Goal: Task Accomplishment & Management: Manage account settings

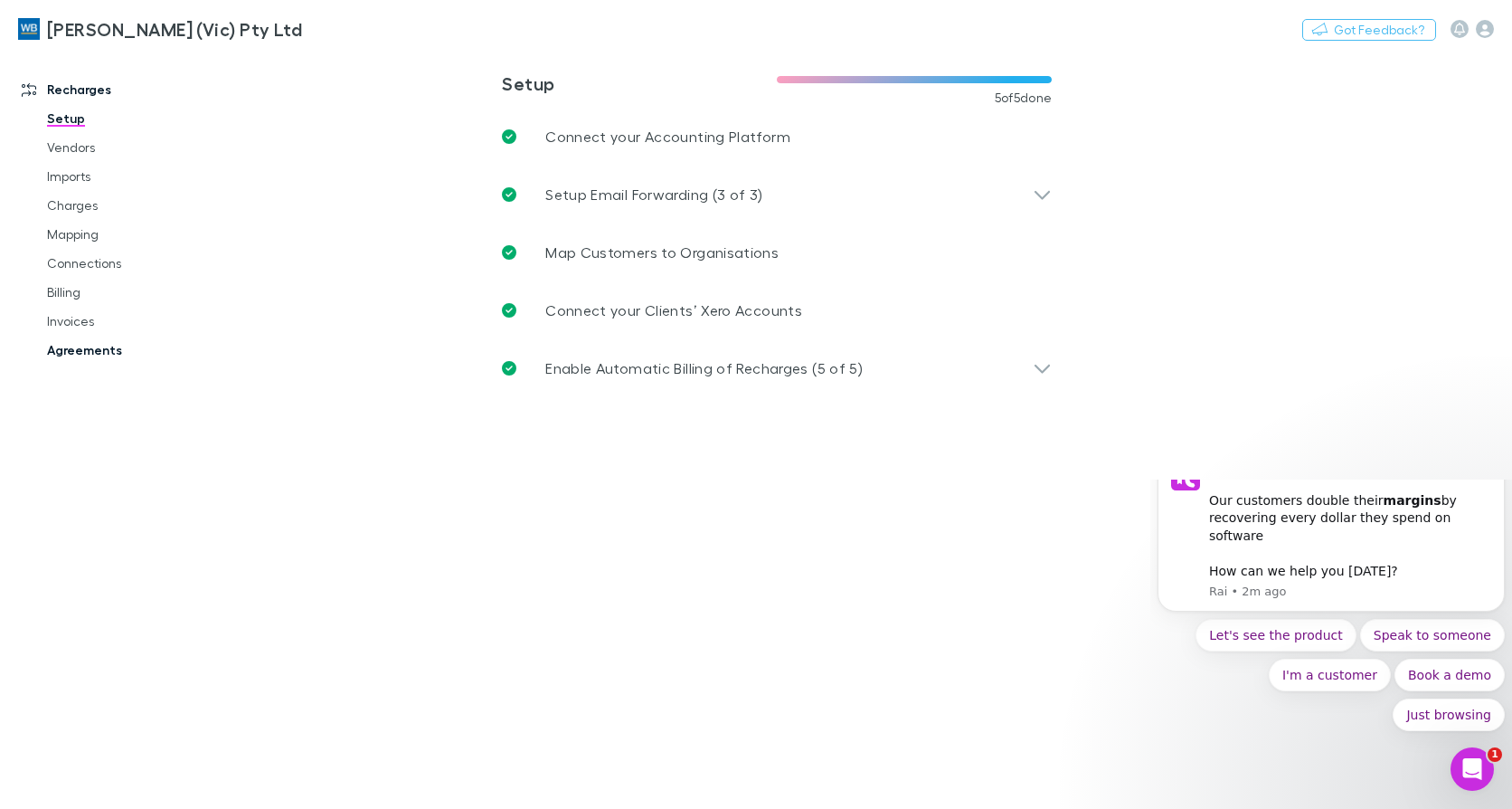
drag, startPoint x: 102, startPoint y: 339, endPoint x: 145, endPoint y: 344, distance: 43.3
click at [103, 339] on link "Agreements" at bounding box center [134, 350] width 211 height 29
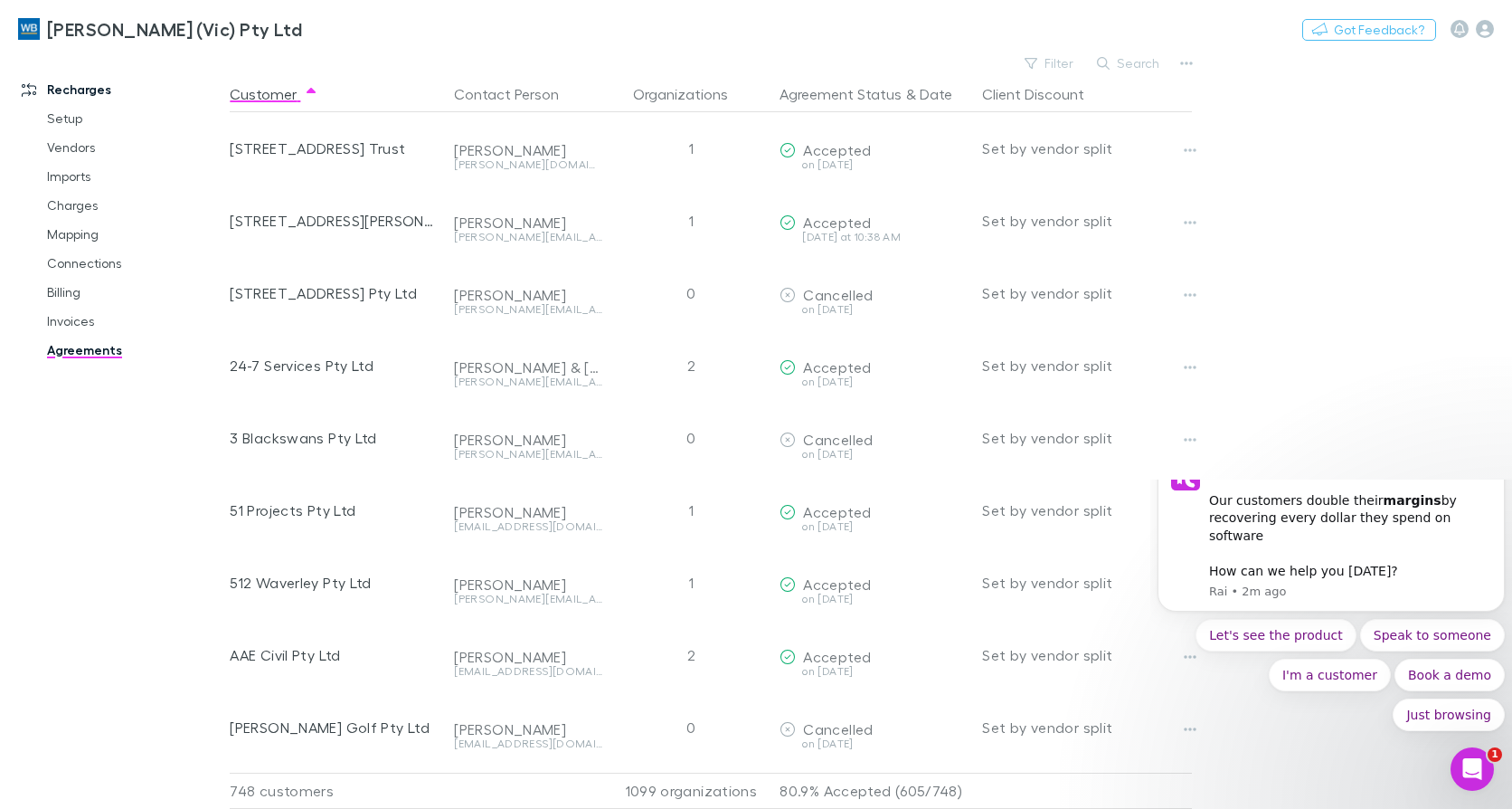
drag, startPoint x: 1134, startPoint y: 59, endPoint x: 1103, endPoint y: 57, distance: 31.1
click at [1131, 58] on button "Search" at bounding box center [1129, 63] width 83 height 22
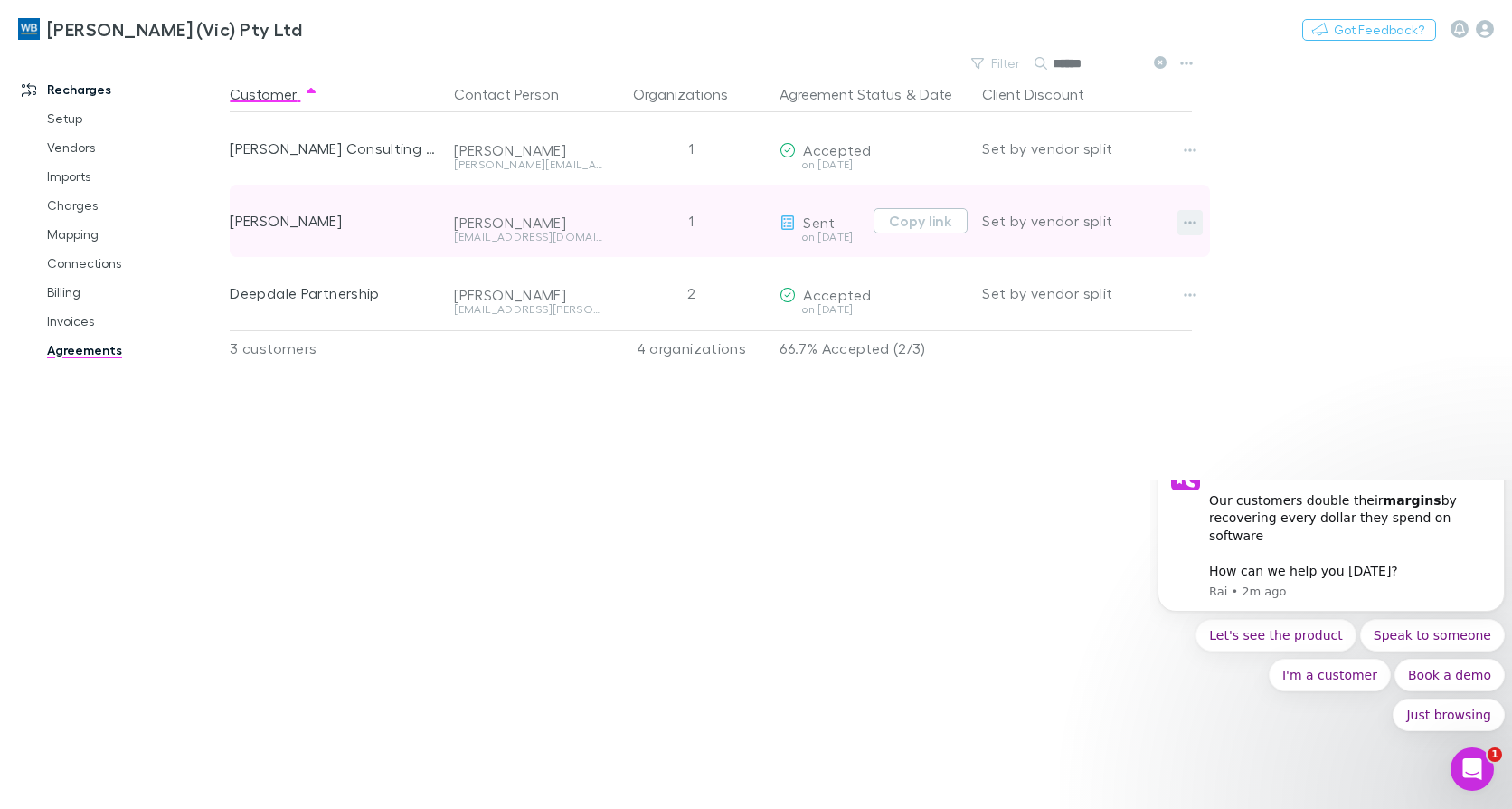
click at [1187, 219] on icon "button" at bounding box center [1190, 222] width 13 height 14
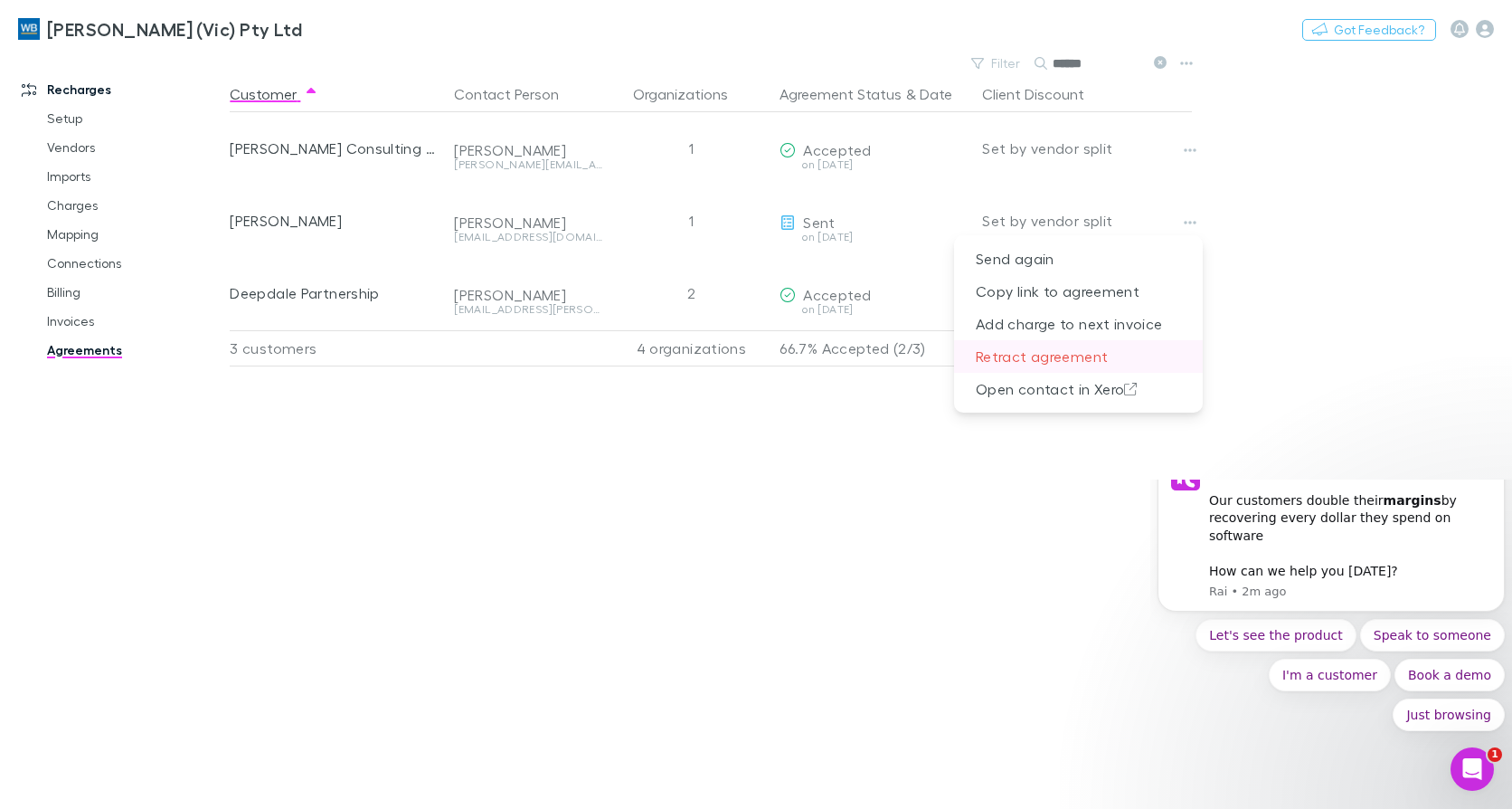
click at [1069, 356] on p "Retract agreement" at bounding box center [1078, 357] width 249 height 33
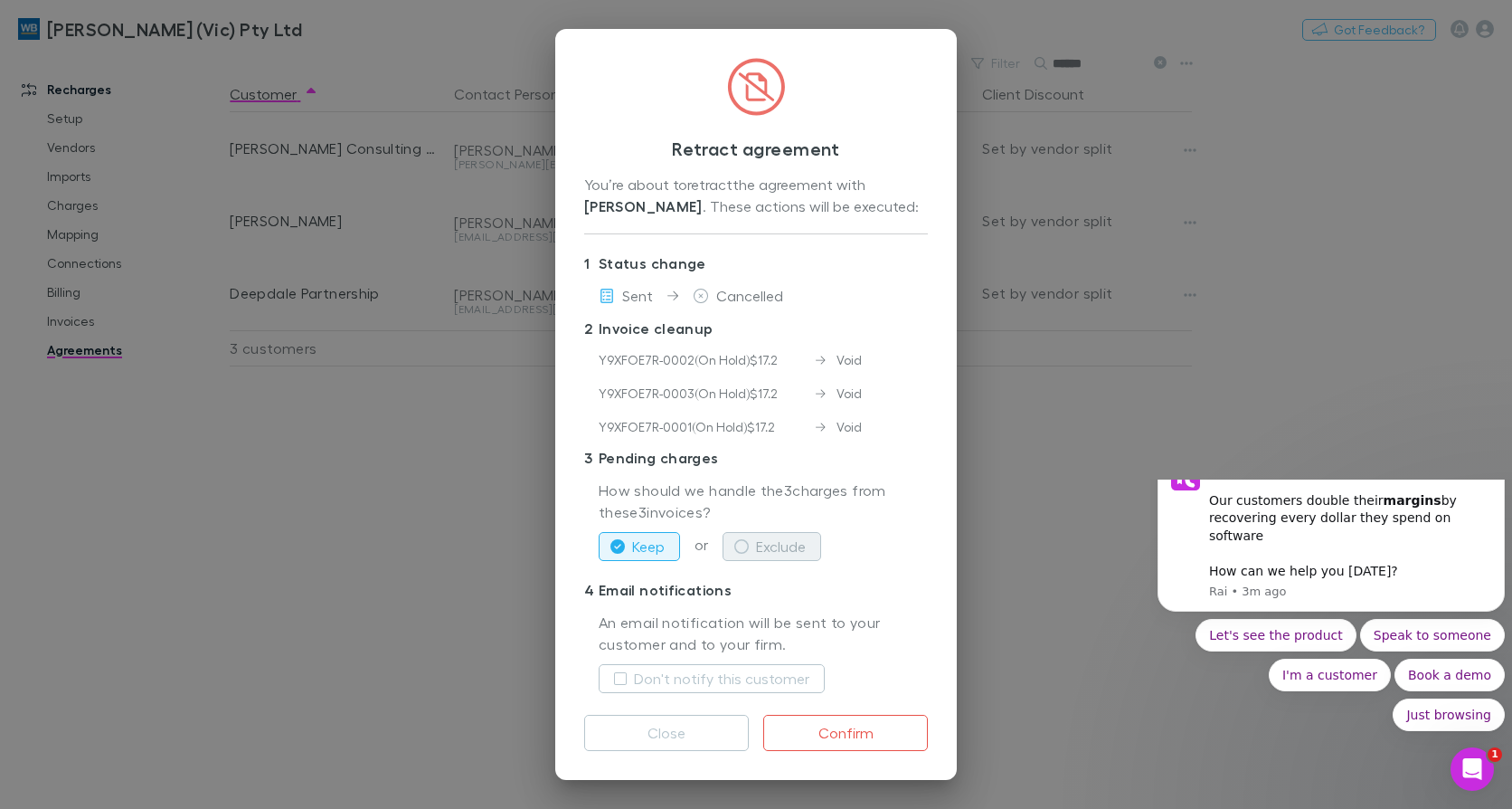
click at [754, 553] on button "Exclude" at bounding box center [771, 546] width 99 height 29
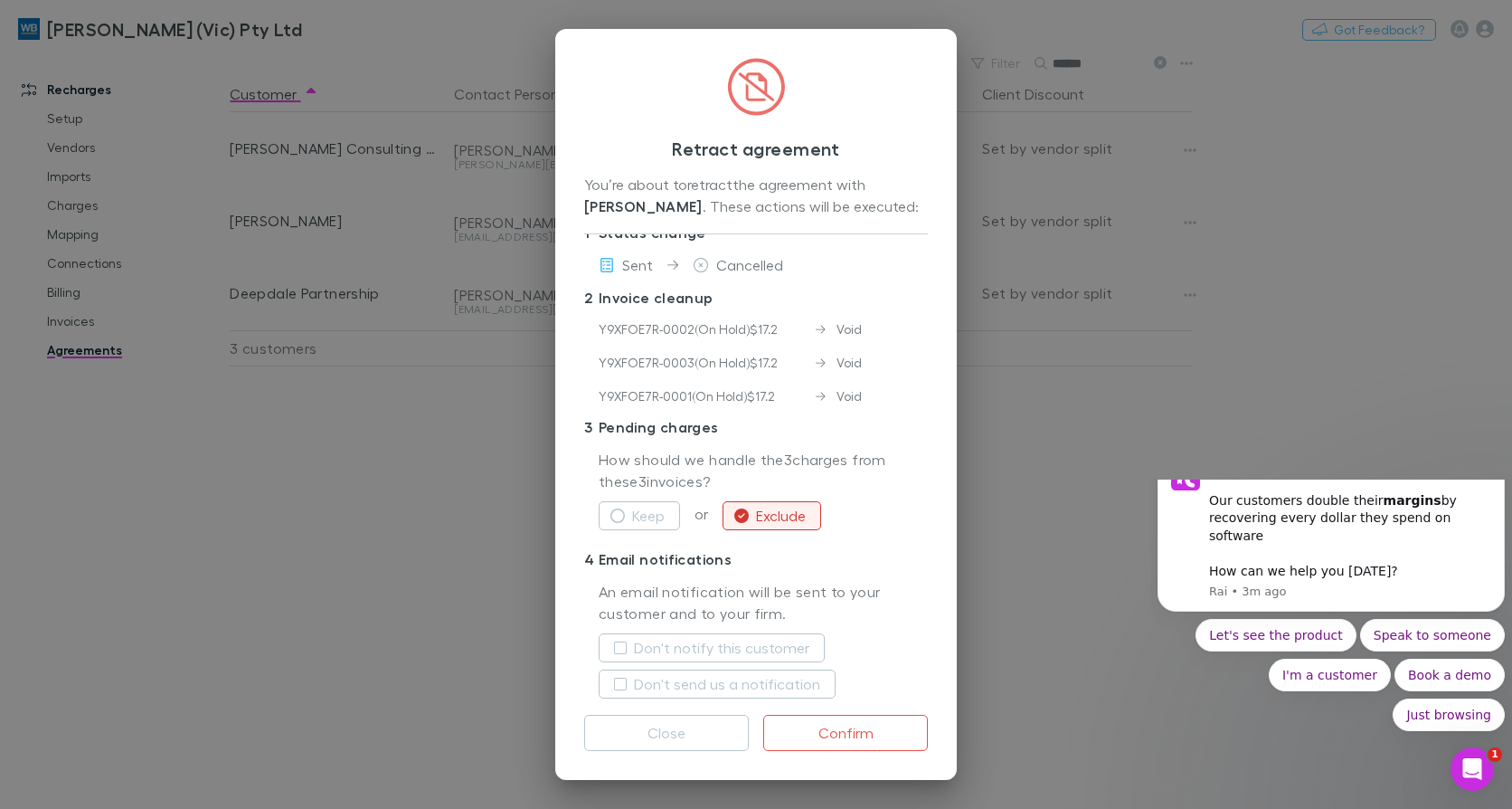
scroll to position [43, 0]
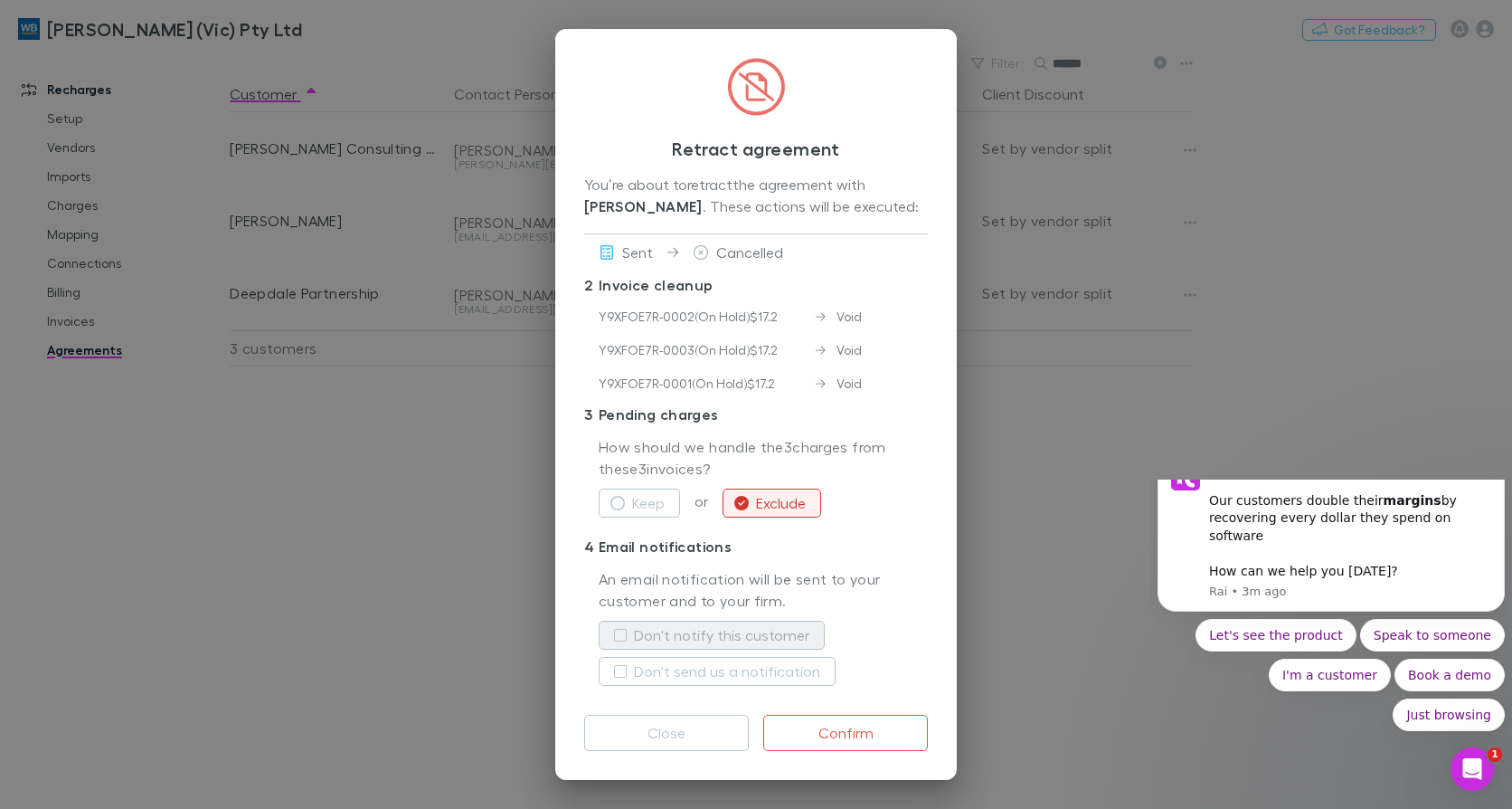
click at [677, 622] on button "Don't notify this customer" at bounding box center [712, 635] width 226 height 29
click at [713, 685] on button "Don't send us a notification" at bounding box center [718, 671] width 237 height 29
click at [867, 739] on button "Confirm" at bounding box center [845, 733] width 164 height 37
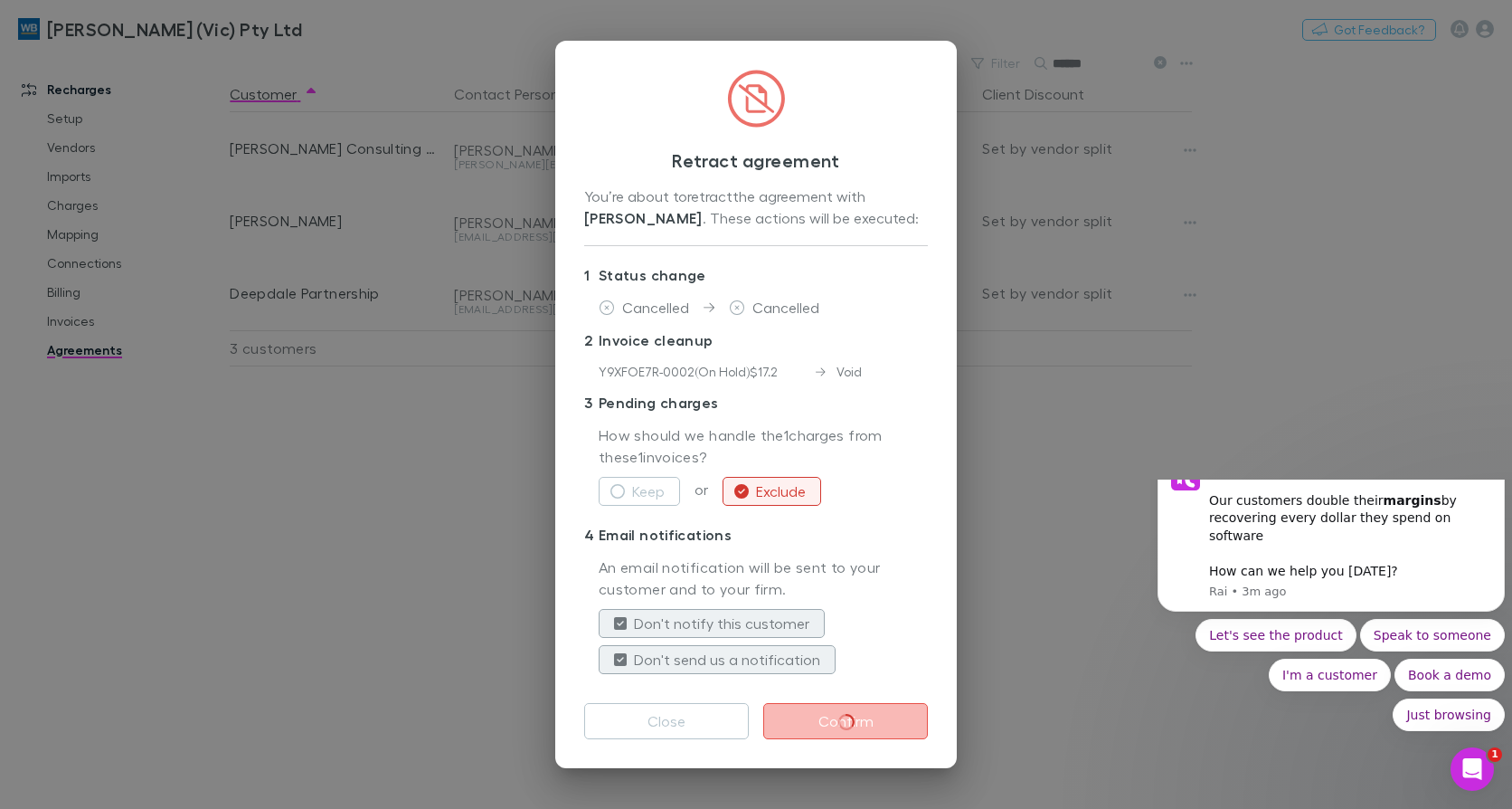
scroll to position [0, 0]
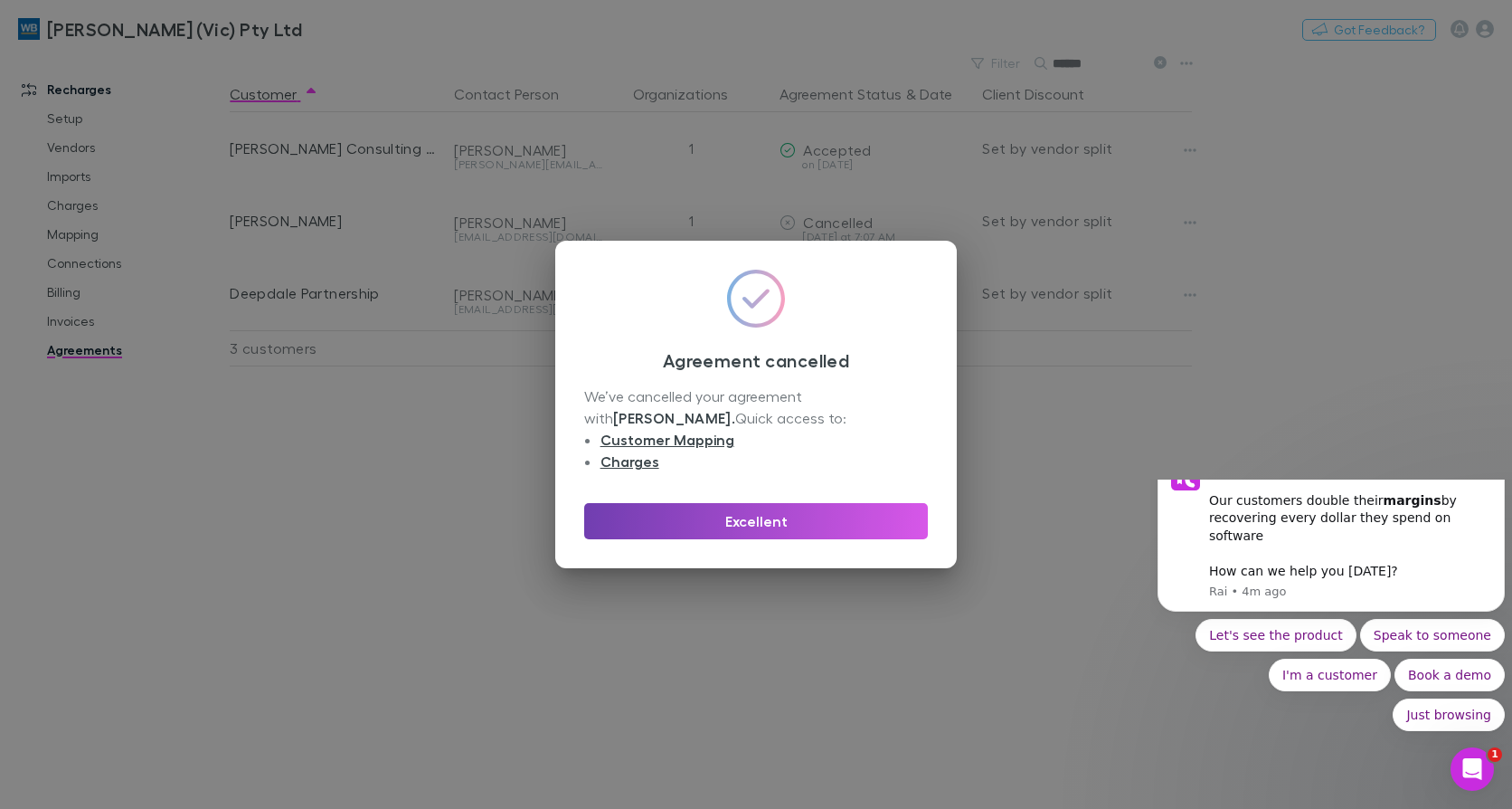
drag, startPoint x: 738, startPoint y: 519, endPoint x: 74, endPoint y: 653, distance: 677.4
click at [738, 519] on button "Excellent" at bounding box center [756, 521] width 343 height 37
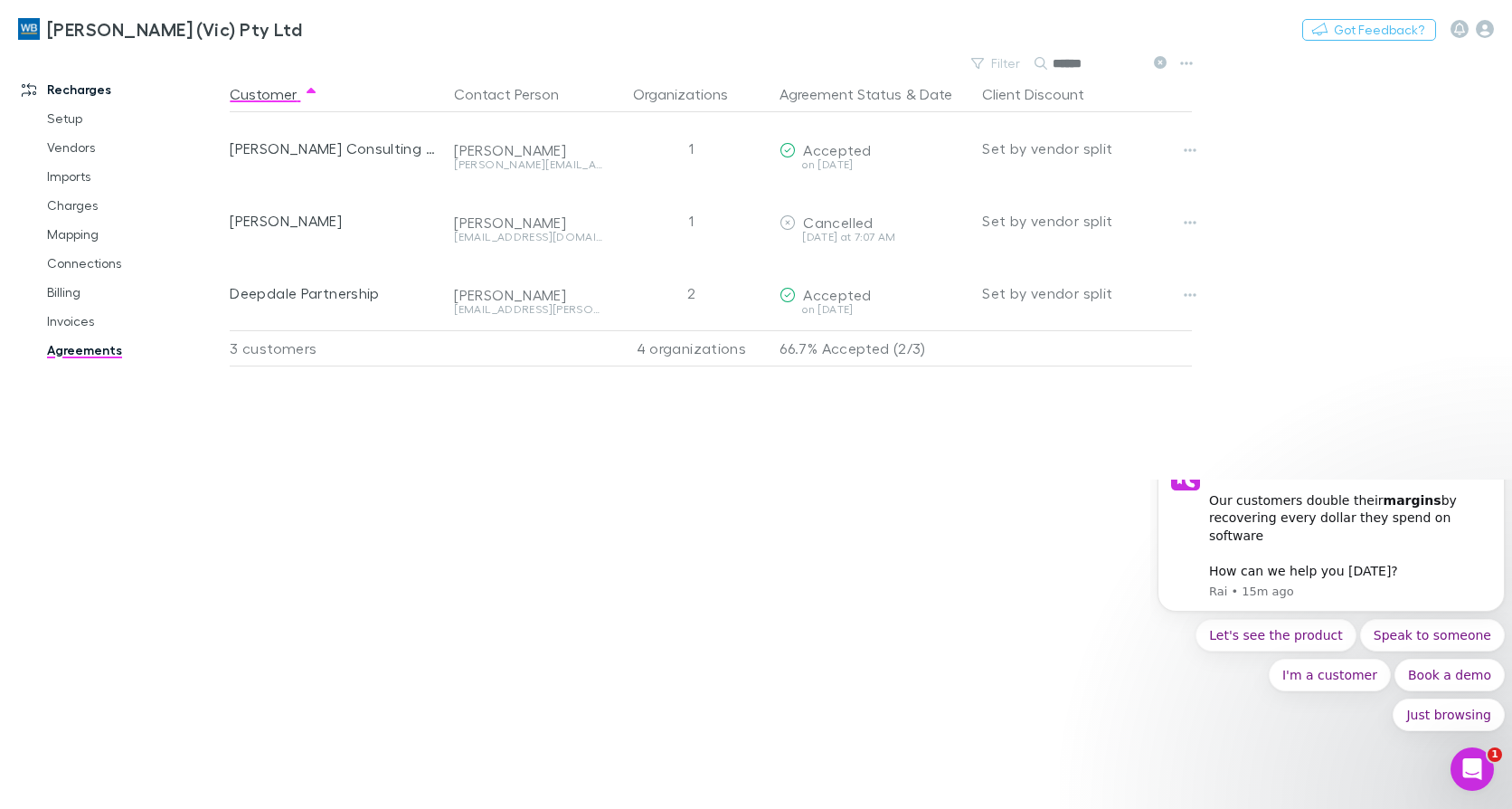
drag, startPoint x: 1164, startPoint y: 61, endPoint x: 302, endPoint y: 62, distance: 862.0
click at [1164, 61] on icon at bounding box center [1160, 62] width 13 height 13
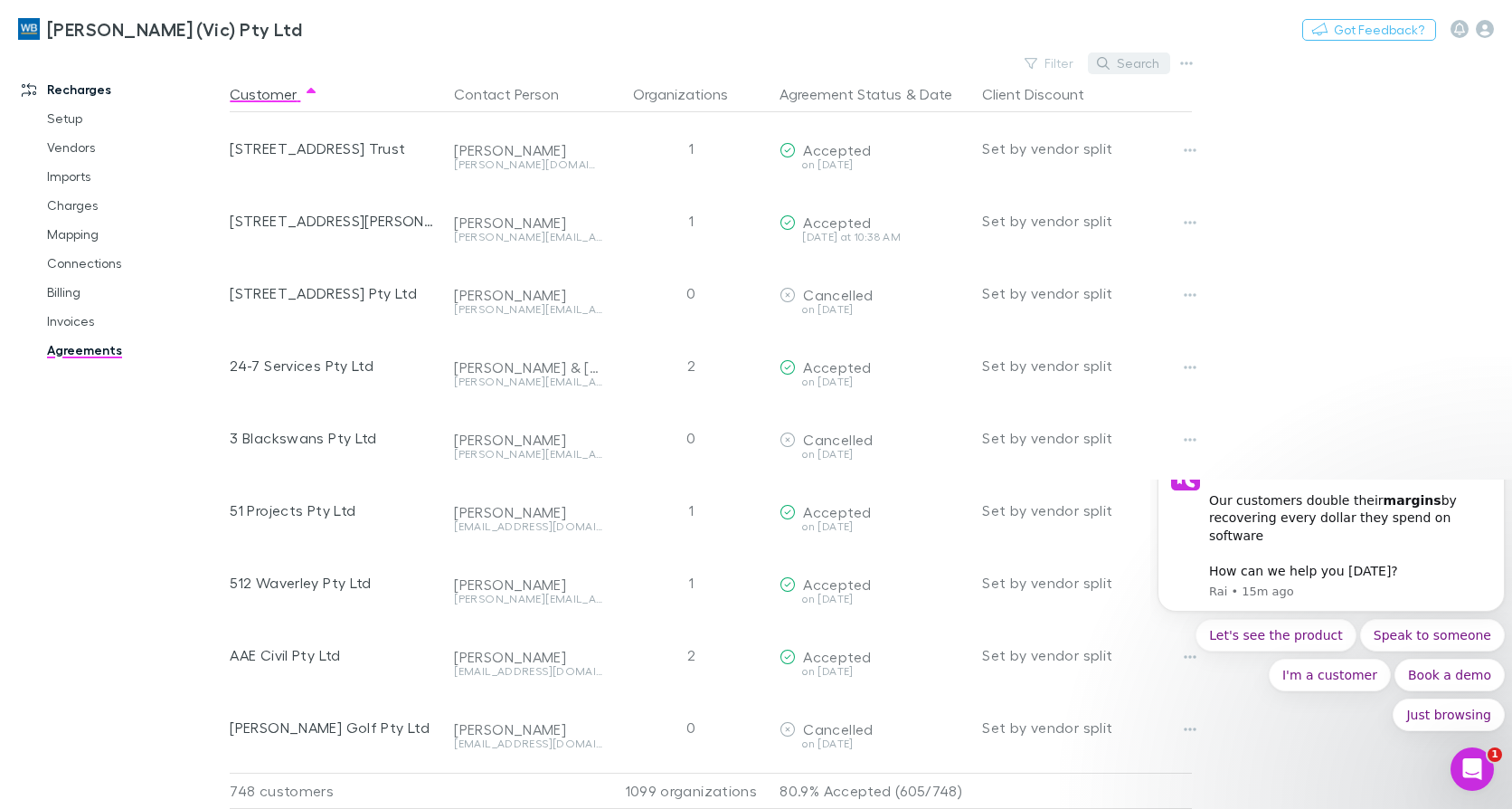
click at [1147, 71] on button "Search" at bounding box center [1129, 63] width 83 height 22
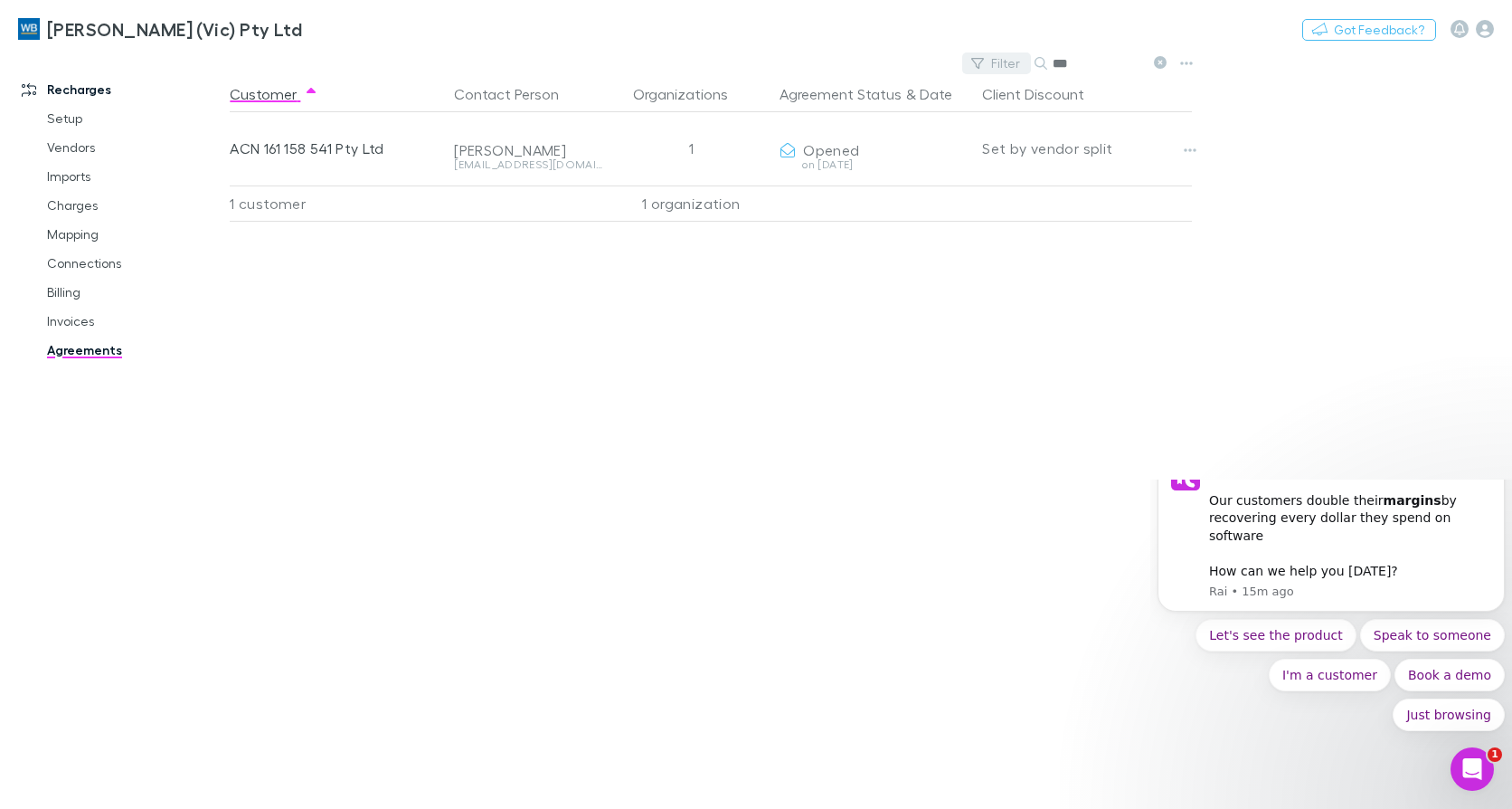
drag, startPoint x: 1090, startPoint y: 62, endPoint x: 1025, endPoint y: 63, distance: 65.0
click at [1025, 63] on div "Filter Search ***" at bounding box center [1069, 63] width 212 height 25
drag, startPoint x: 1098, startPoint y: 53, endPoint x: 1003, endPoint y: 63, distance: 95.5
click at [979, 55] on div "Filter Search ***" at bounding box center [1069, 63] width 212 height 25
drag, startPoint x: 1103, startPoint y: 61, endPoint x: 1002, endPoint y: 81, distance: 103.0
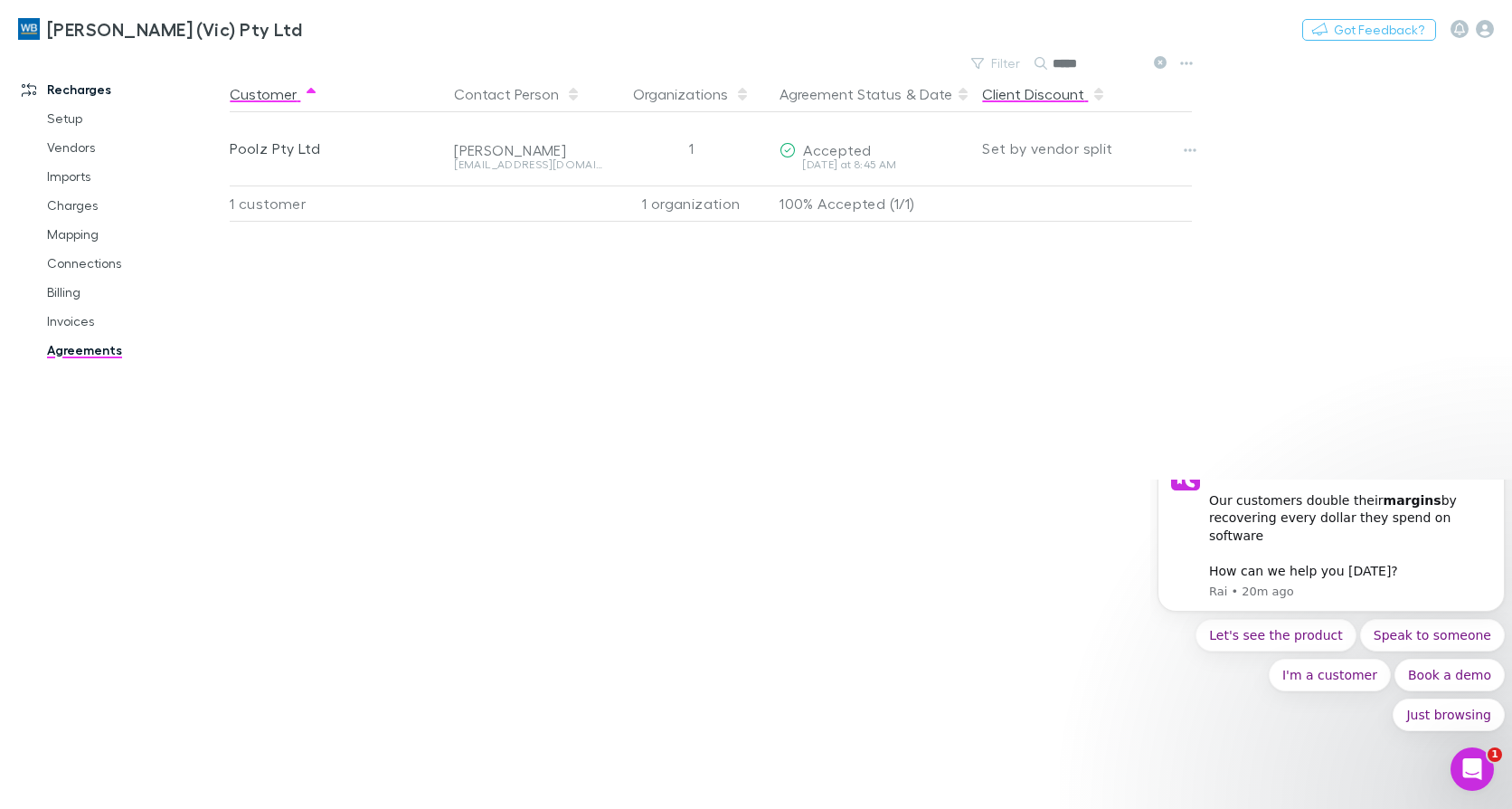
click at [1007, 65] on div "Filter Search *****" at bounding box center [1069, 63] width 212 height 25
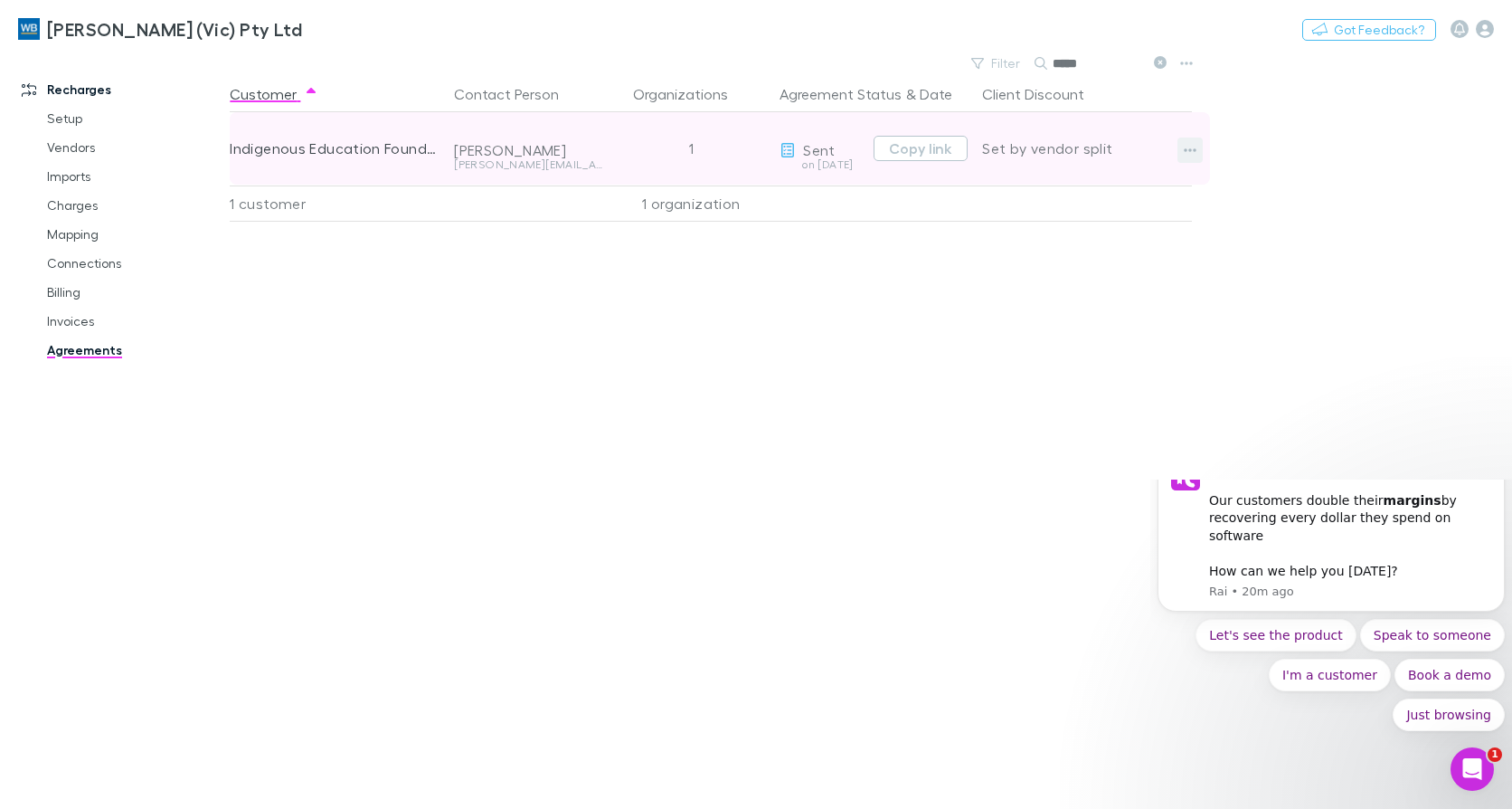
type input "*****"
click at [1192, 145] on icon "button" at bounding box center [1190, 150] width 13 height 14
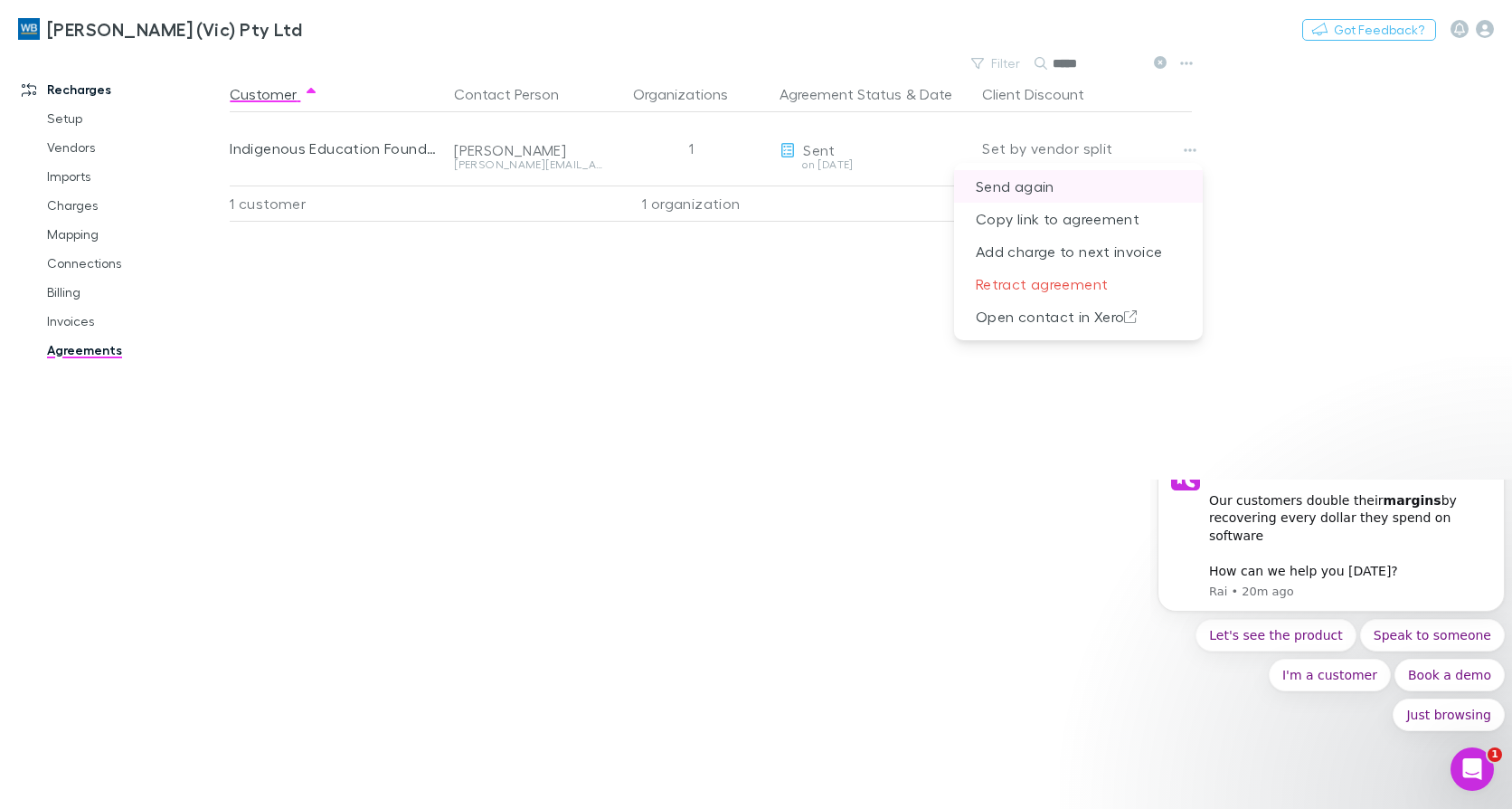
click at [1034, 190] on p "Send again" at bounding box center [1078, 187] width 249 height 33
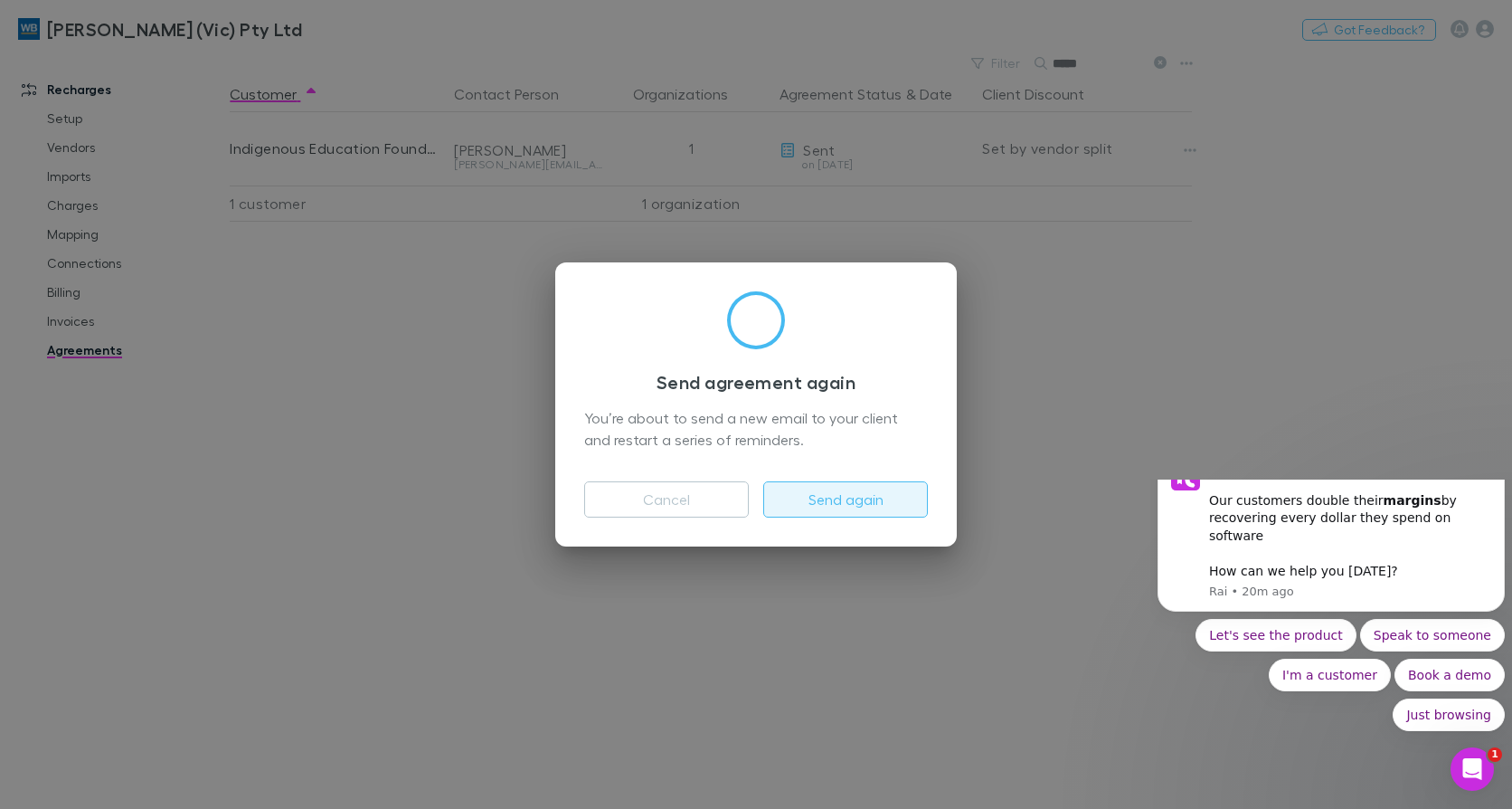
click at [842, 493] on button "Send again" at bounding box center [845, 499] width 164 height 37
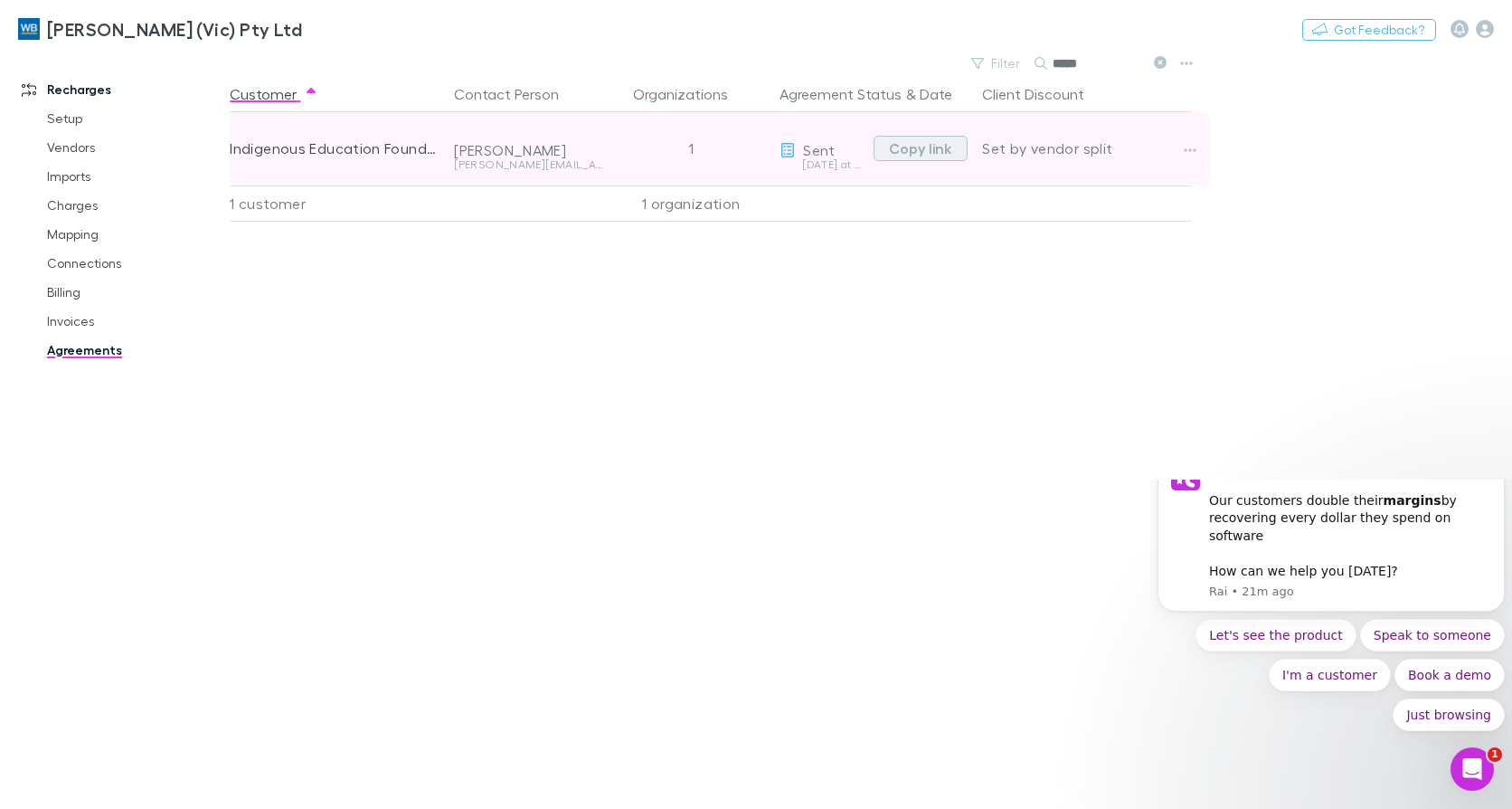
click at [943, 143] on button "Copy link" at bounding box center [920, 148] width 94 height 25
